Goal: Find specific page/section

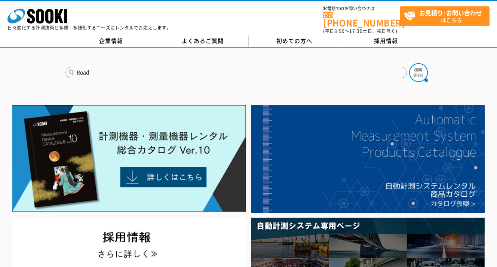
type input "Road"
click at [409, 63] on button at bounding box center [418, 72] width 19 height 19
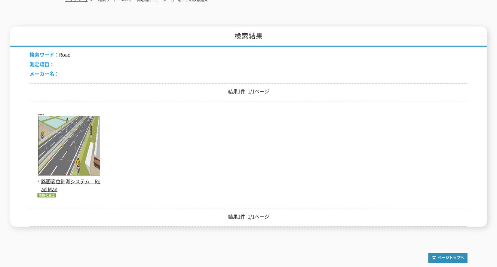
scroll to position [129, 0]
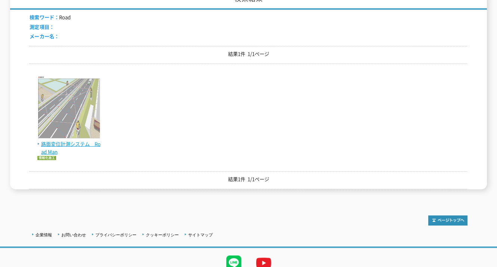
click at [58, 140] on span "路面変位計測システム　Road Man" at bounding box center [69, 148] width 64 height 16
